Goal: Use online tool/utility: Utilize a website feature to perform a specific function

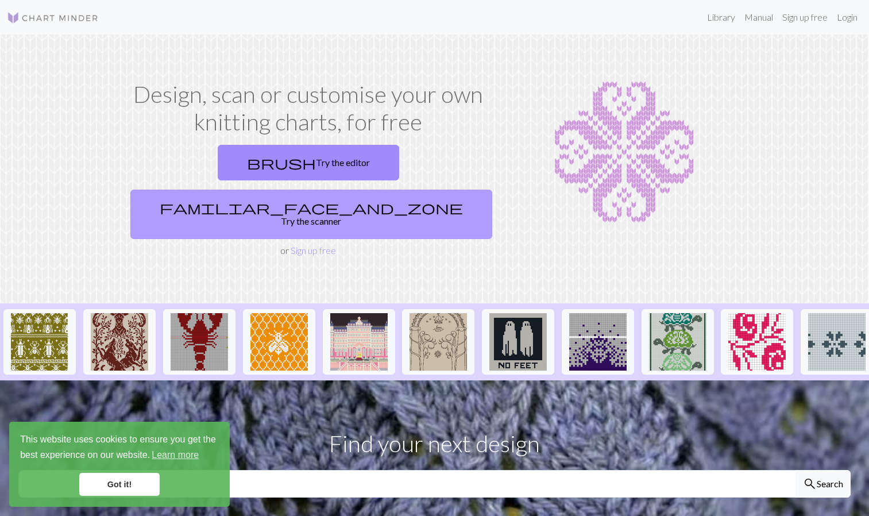
click at [366, 199] on span "familiar_face_and_zone" at bounding box center [311, 207] width 303 height 16
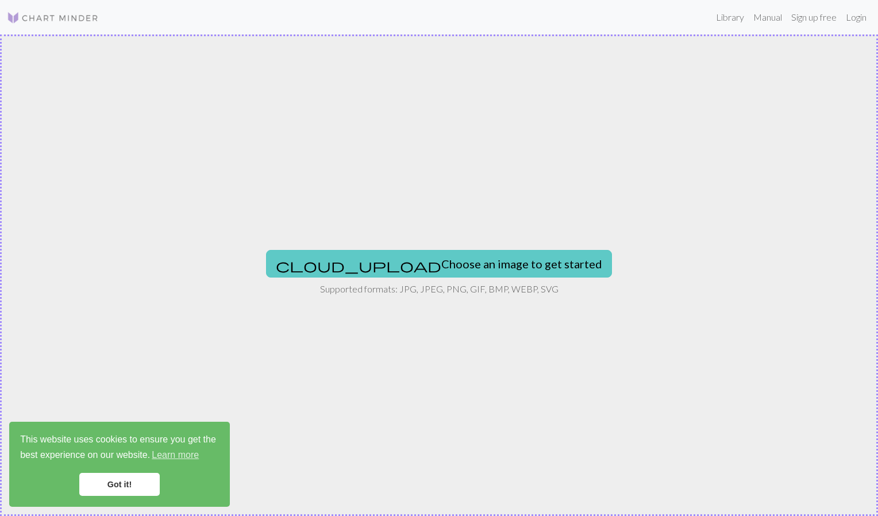
click at [373, 263] on button "cloud_upload Choose an image to get started" at bounding box center [439, 264] width 346 height 28
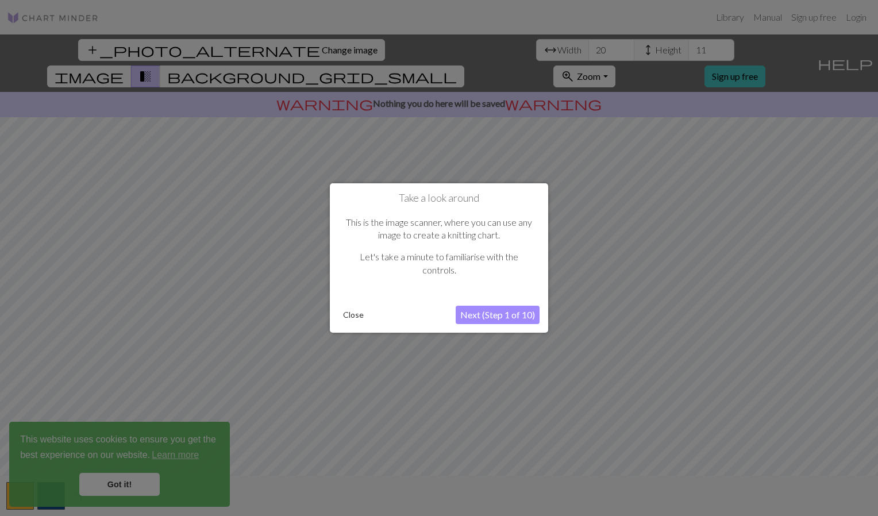
click at [486, 311] on button "Next (Step 1 of 10)" at bounding box center [498, 315] width 84 height 18
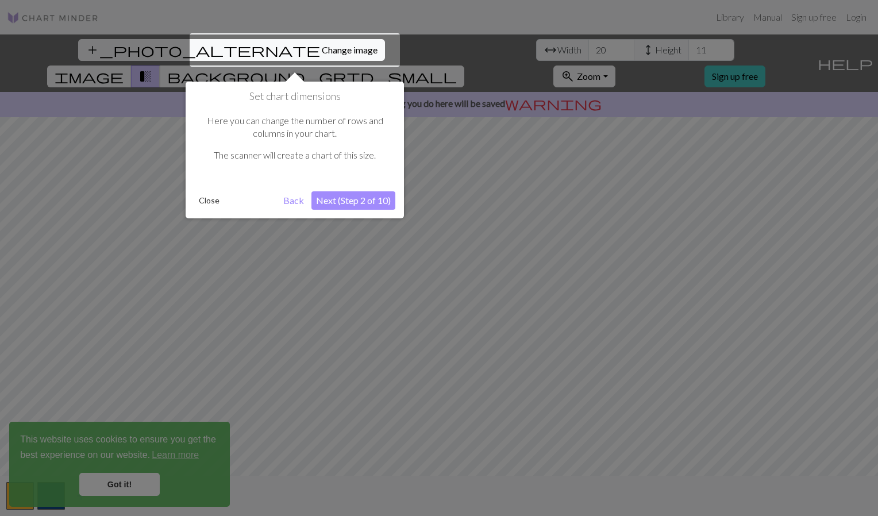
click at [350, 199] on button "Next (Step 2 of 10)" at bounding box center [353, 200] width 84 height 18
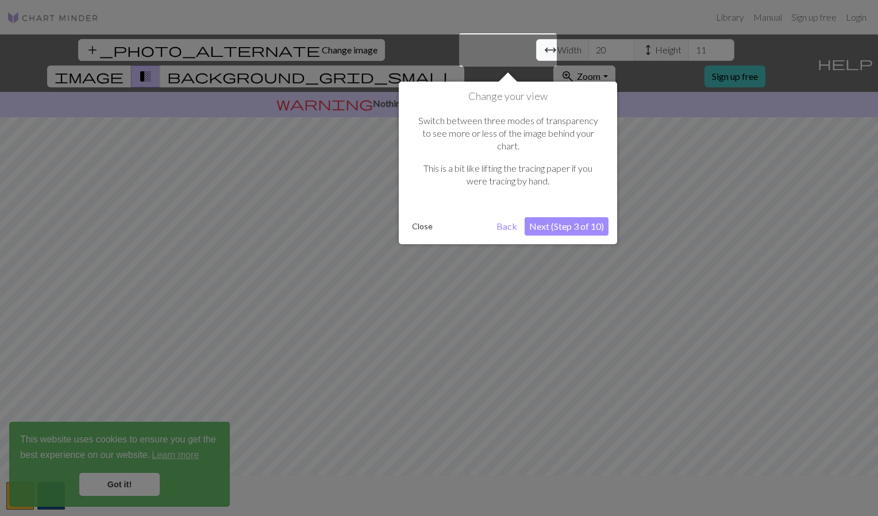
click at [570, 217] on button "Next (Step 3 of 10)" at bounding box center [566, 226] width 84 height 18
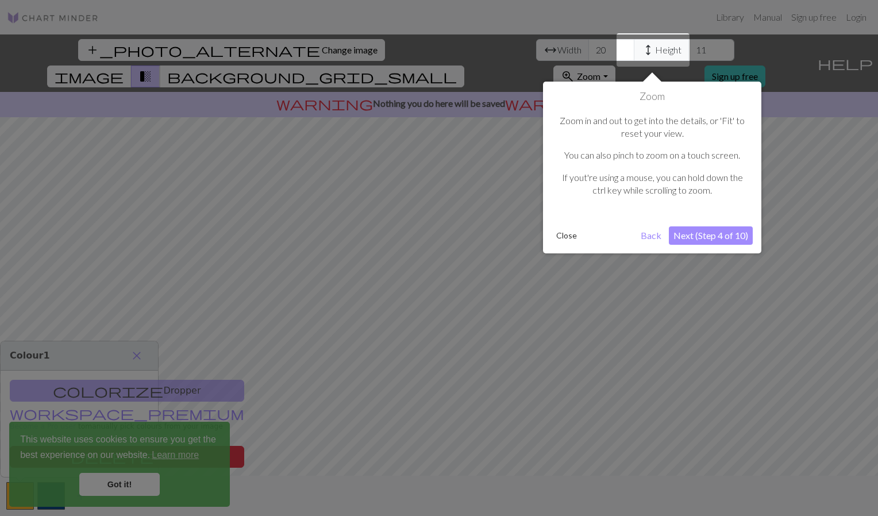
click at [738, 235] on button "Next (Step 4 of 10)" at bounding box center [711, 235] width 84 height 18
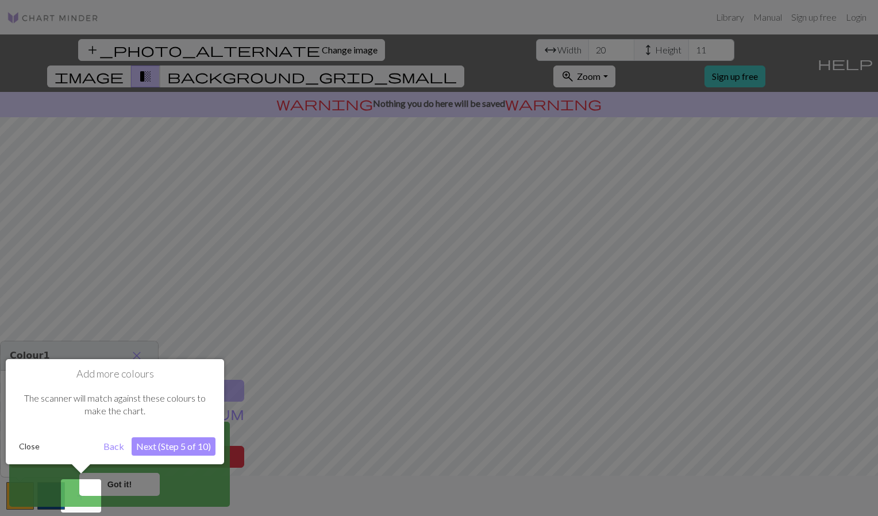
click at [180, 453] on button "Next (Step 5 of 10)" at bounding box center [174, 446] width 84 height 18
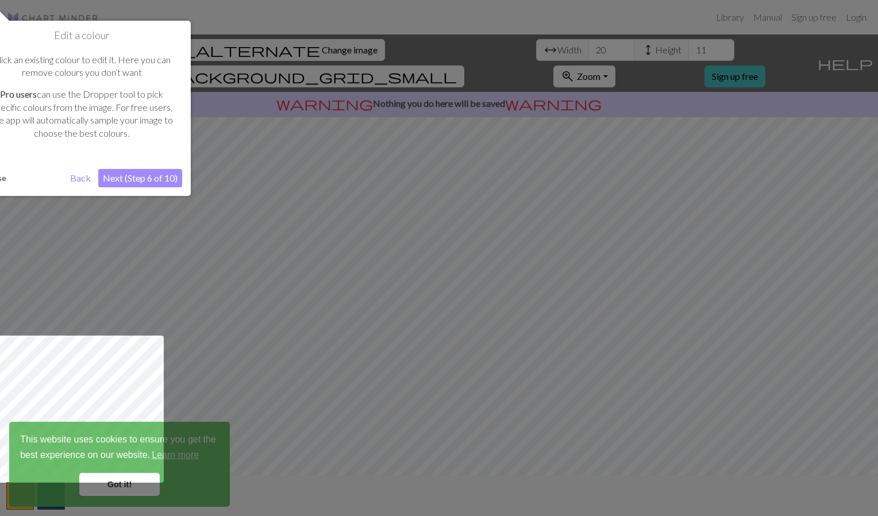
click at [149, 177] on button "Next (Step 6 of 10)" at bounding box center [140, 178] width 84 height 18
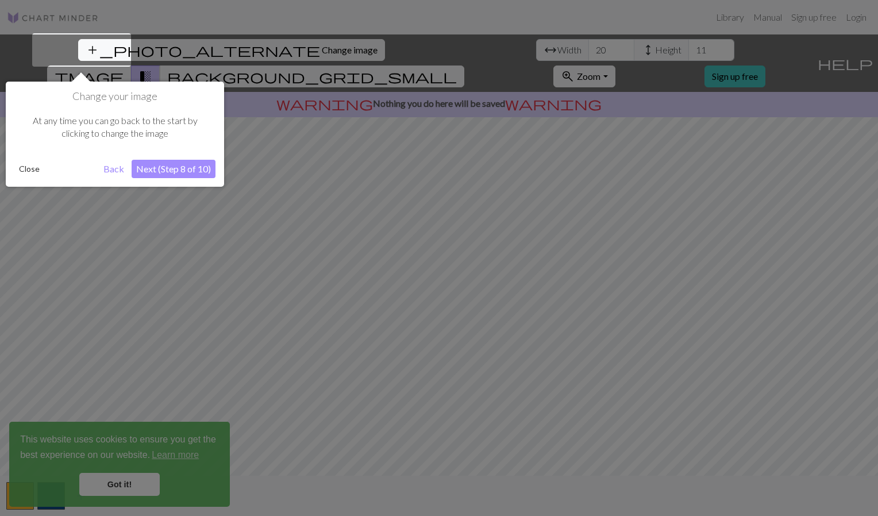
click at [168, 172] on button "Next (Step 8 of 10)" at bounding box center [174, 169] width 84 height 18
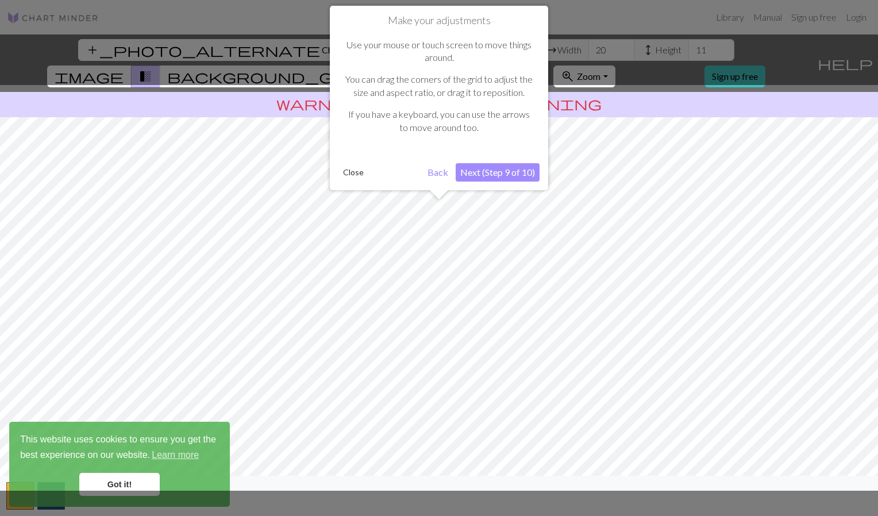
click at [508, 175] on button "Next (Step 9 of 10)" at bounding box center [498, 172] width 84 height 18
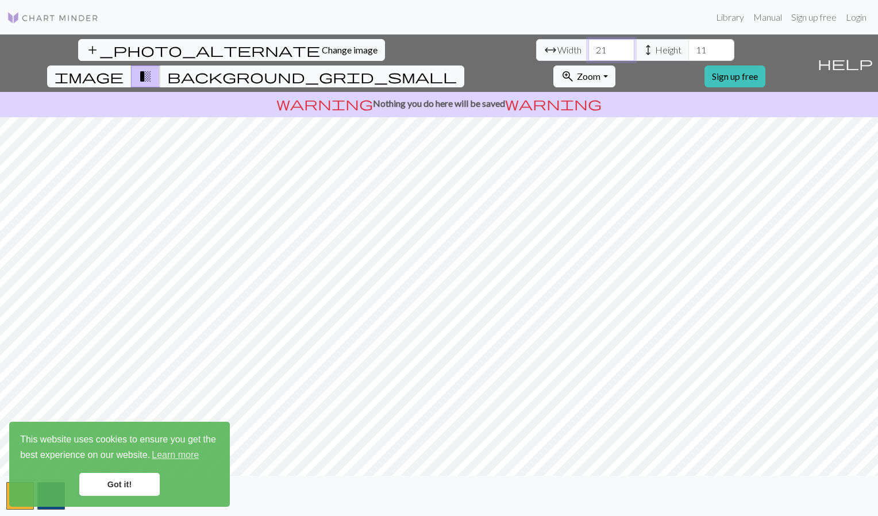
click at [588, 47] on input "21" at bounding box center [611, 50] width 46 height 22
click at [588, 47] on input "22" at bounding box center [611, 50] width 46 height 22
click at [588, 47] on input "23" at bounding box center [611, 50] width 46 height 22
click at [588, 47] on input "24" at bounding box center [611, 50] width 46 height 22
click at [588, 47] on input "25" at bounding box center [611, 50] width 46 height 22
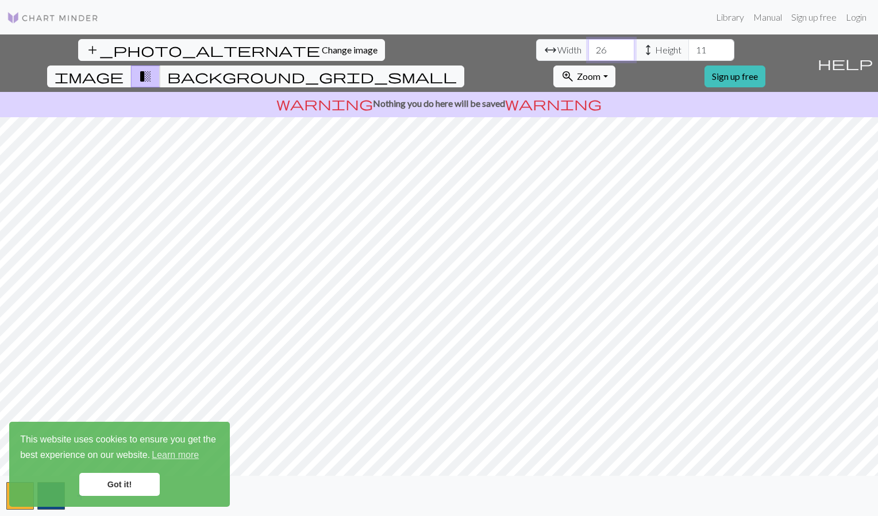
click at [588, 47] on input "26" at bounding box center [611, 50] width 46 height 22
click at [588, 47] on input "27" at bounding box center [611, 50] width 46 height 22
click at [588, 47] on input "28" at bounding box center [611, 50] width 46 height 22
click at [588, 47] on input "29" at bounding box center [611, 50] width 46 height 22
click at [588, 47] on input "30" at bounding box center [611, 50] width 46 height 22
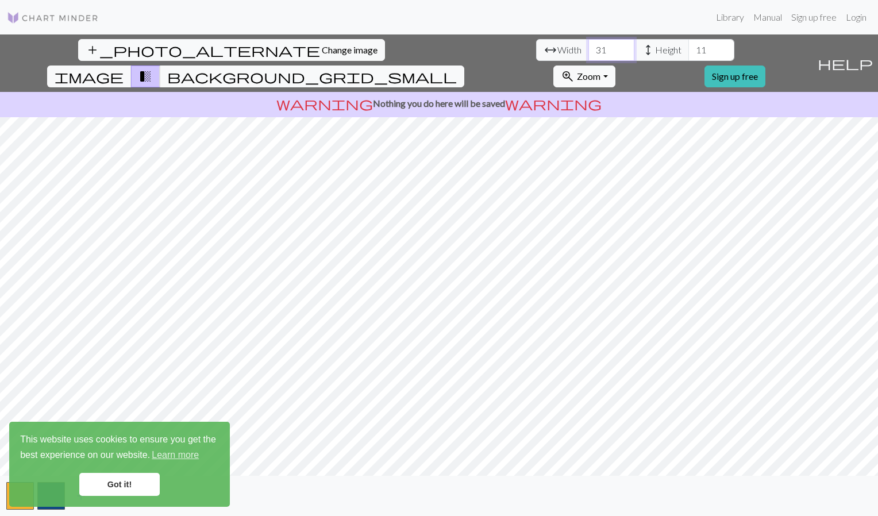
click at [588, 47] on input "31" at bounding box center [611, 50] width 46 height 22
click at [588, 47] on input "32" at bounding box center [611, 50] width 46 height 22
click at [588, 47] on input "33" at bounding box center [611, 50] width 46 height 22
click at [588, 47] on input "34" at bounding box center [611, 50] width 46 height 22
click at [588, 47] on input "35" at bounding box center [611, 50] width 46 height 22
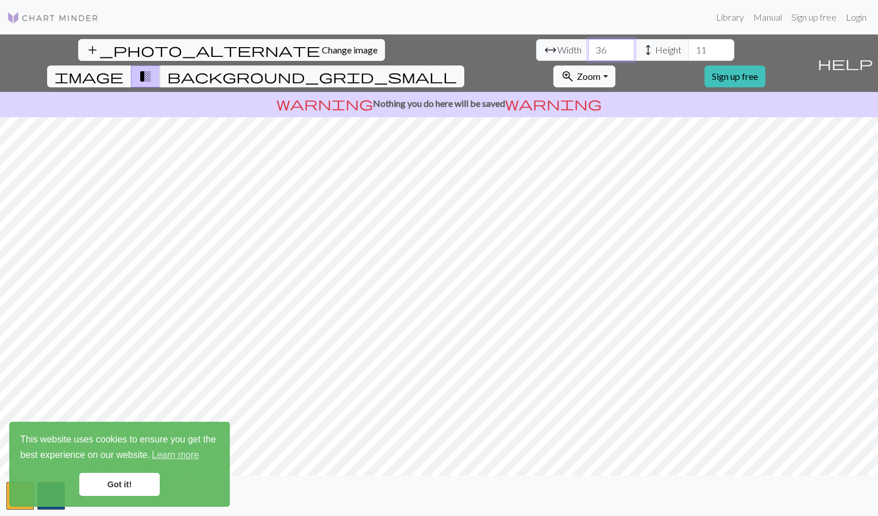
click at [588, 47] on input "36" at bounding box center [611, 50] width 46 height 22
click at [588, 47] on input "40" at bounding box center [611, 50] width 46 height 22
click at [588, 47] on input "41" at bounding box center [611, 50] width 46 height 22
type input "40"
click at [588, 55] on input "40" at bounding box center [611, 50] width 46 height 22
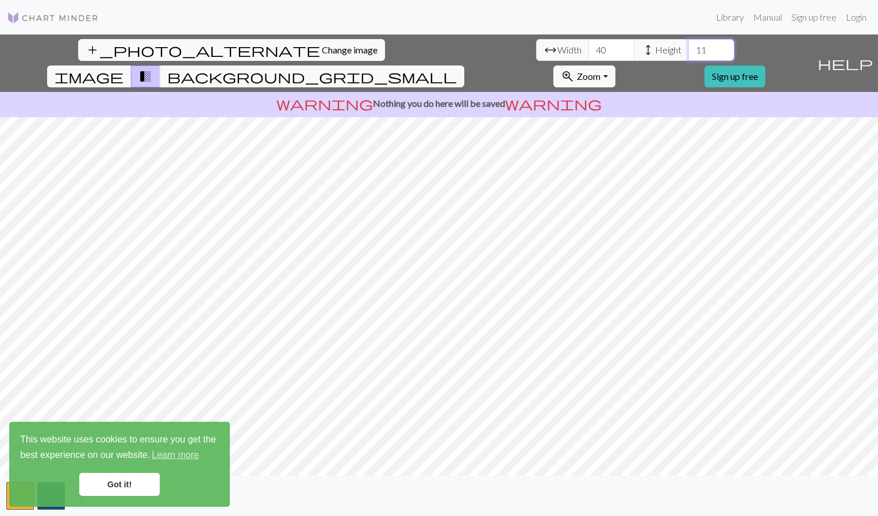
click at [688, 49] on input "11" at bounding box center [711, 50] width 46 height 22
drag, startPoint x: 365, startPoint y: 49, endPoint x: 349, endPoint y: 49, distance: 16.1
click at [688, 49] on input "11" at bounding box center [711, 50] width 46 height 22
type input "60"
click at [117, 476] on link "Got it!" at bounding box center [119, 484] width 80 height 23
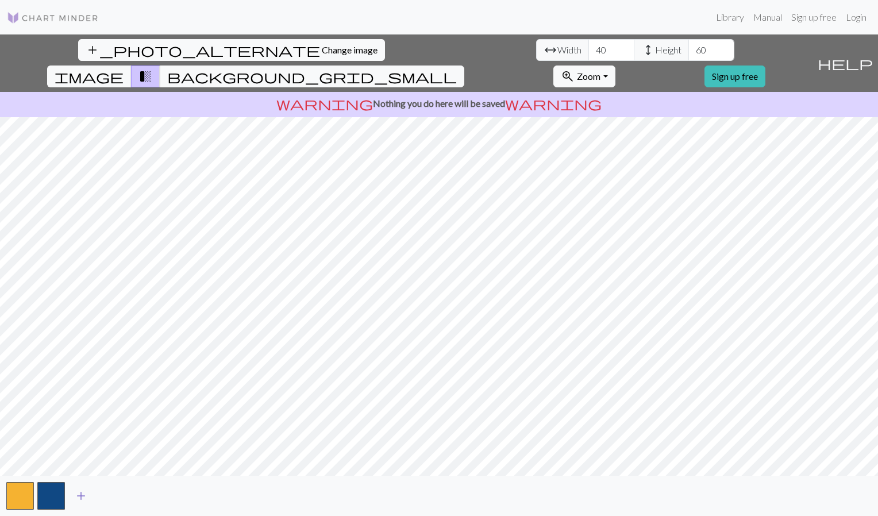
click at [84, 498] on span "add" at bounding box center [81, 496] width 14 height 16
click at [84, 491] on button "button" at bounding box center [82, 496] width 28 height 28
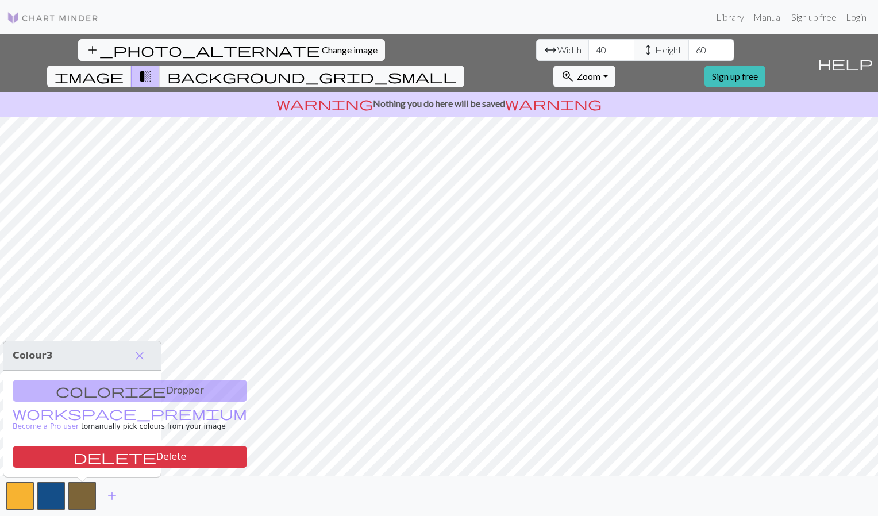
click at [63, 395] on div "colorize Dropper workspace_premium Become a Pro user to manually pick colours f…" at bounding box center [81, 423] width 157 height 106
click at [82, 461] on button "delete Delete" at bounding box center [130, 457] width 234 height 22
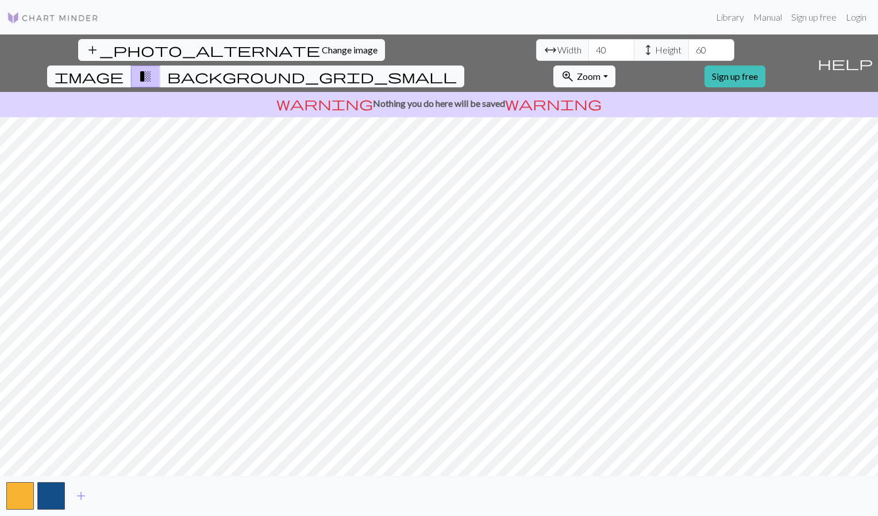
click at [615, 65] on button "zoom_in Zoom Zoom" at bounding box center [583, 76] width 61 height 22
click at [644, 157] on button "50%" at bounding box center [599, 166] width 91 height 18
click at [615, 65] on button "zoom_in Zoom Zoom" at bounding box center [583, 76] width 61 height 22
click at [644, 92] on button "Fit all" at bounding box center [599, 101] width 91 height 18
click at [123, 68] on span "image" at bounding box center [89, 76] width 69 height 16
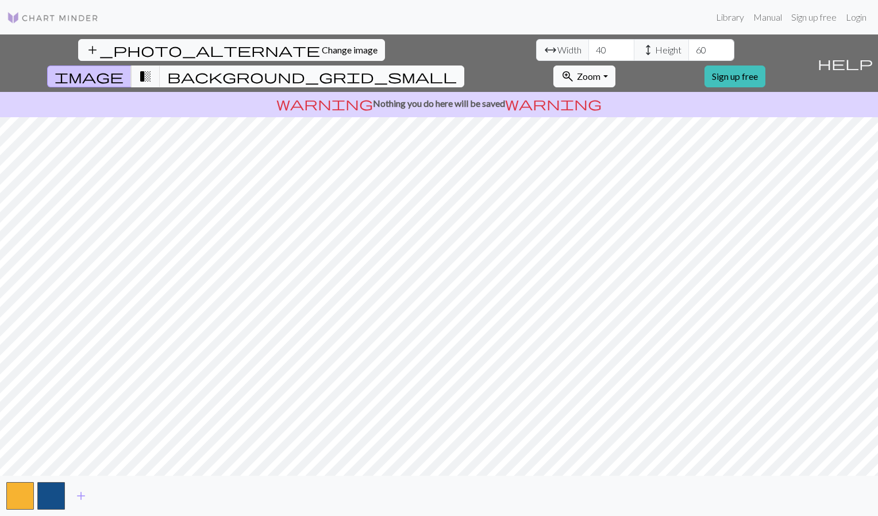
click at [457, 68] on span "background_grid_small" at bounding box center [312, 76] width 290 height 16
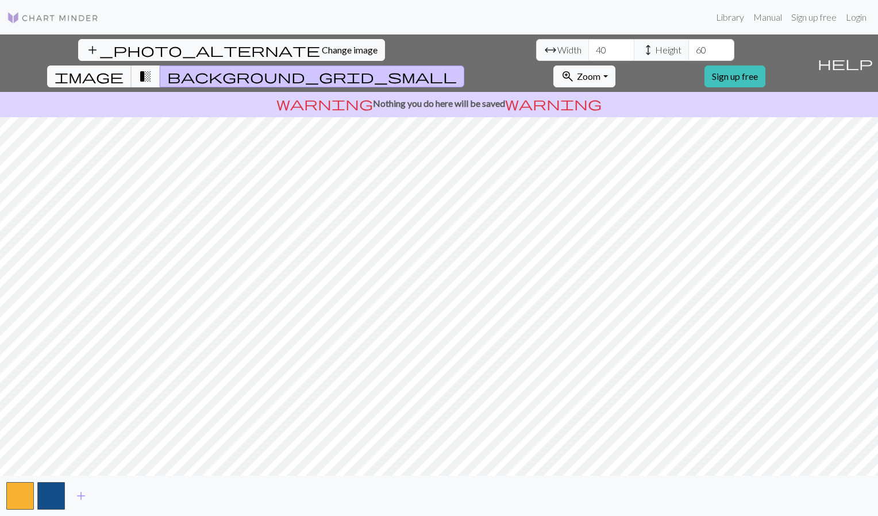
click at [123, 68] on span "image" at bounding box center [89, 76] width 69 height 16
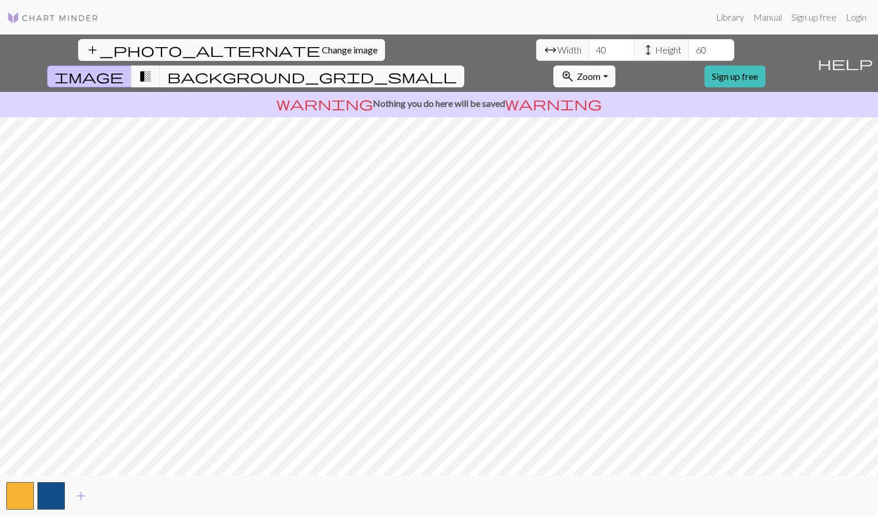
click at [615, 65] on button "zoom_in Zoom Zoom" at bounding box center [583, 76] width 61 height 22
click at [644, 129] on button "Fit height" at bounding box center [599, 138] width 91 height 18
click at [764, 21] on link "Manual" at bounding box center [767, 17] width 38 height 23
